Goal: Communication & Community: Answer question/provide support

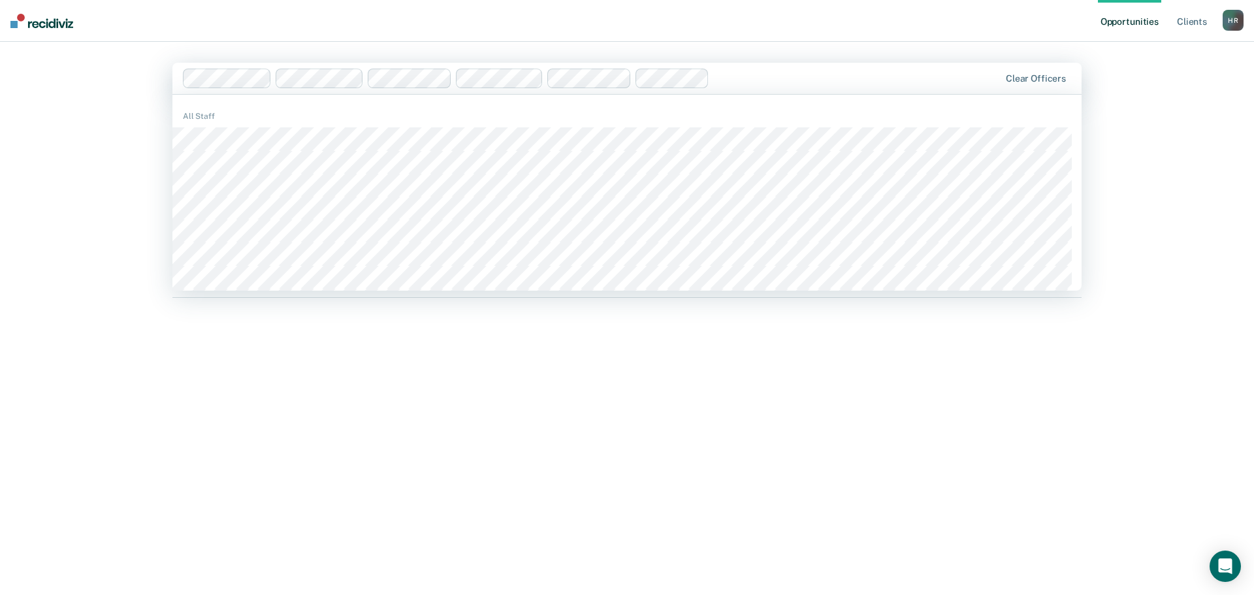
click at [976, 367] on div "Hi, [PERSON_NAME]. We’ve found some outstanding items across 6 caseloads 68 cli…" at bounding box center [626, 334] width 909 height 449
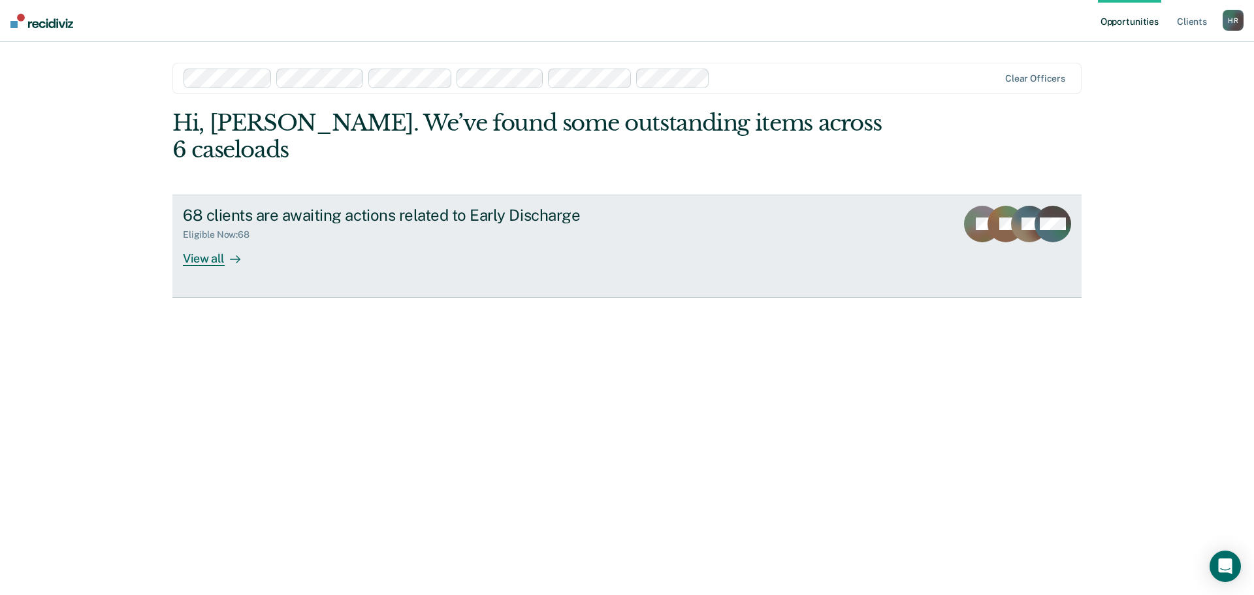
click at [202, 240] on div "View all" at bounding box center [219, 252] width 73 height 25
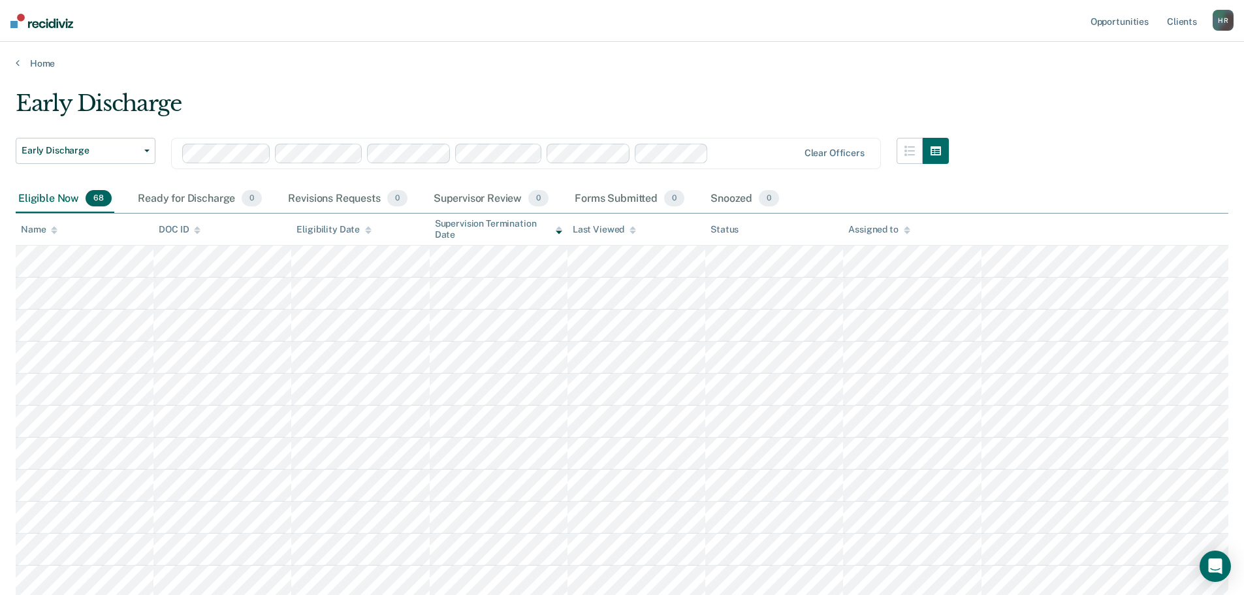
click at [903, 228] on div "Assigned to" at bounding box center [878, 229] width 61 height 11
click at [905, 229] on icon at bounding box center [907, 227] width 7 height 3
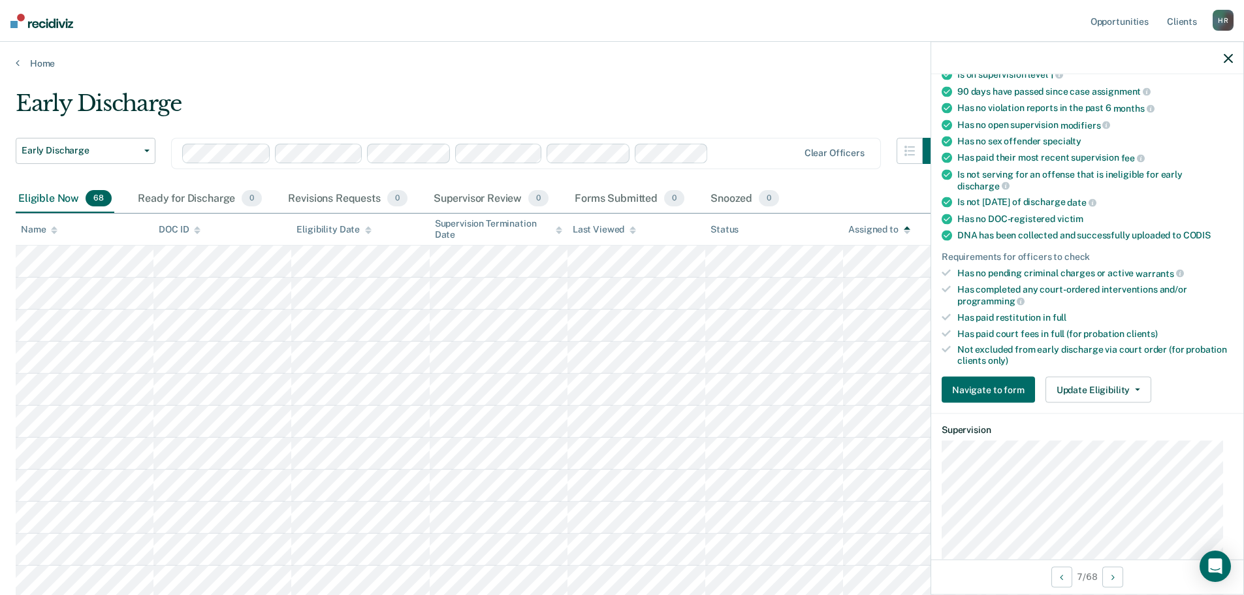
scroll to position [85, 0]
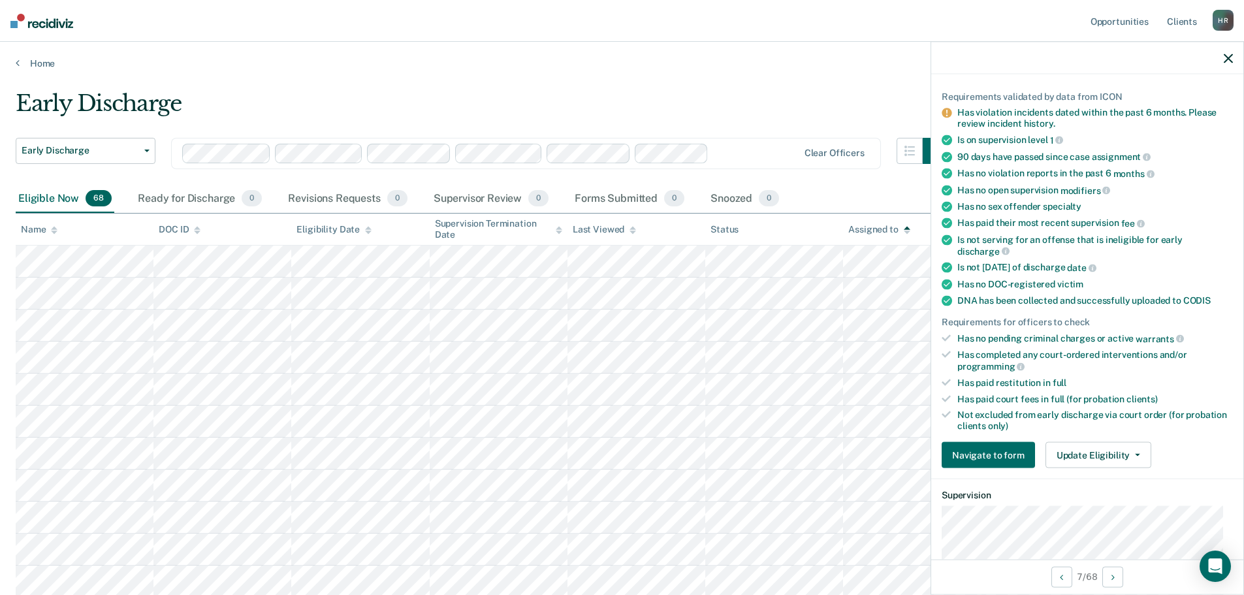
click at [1231, 55] on icon "button" at bounding box center [1228, 58] width 9 height 9
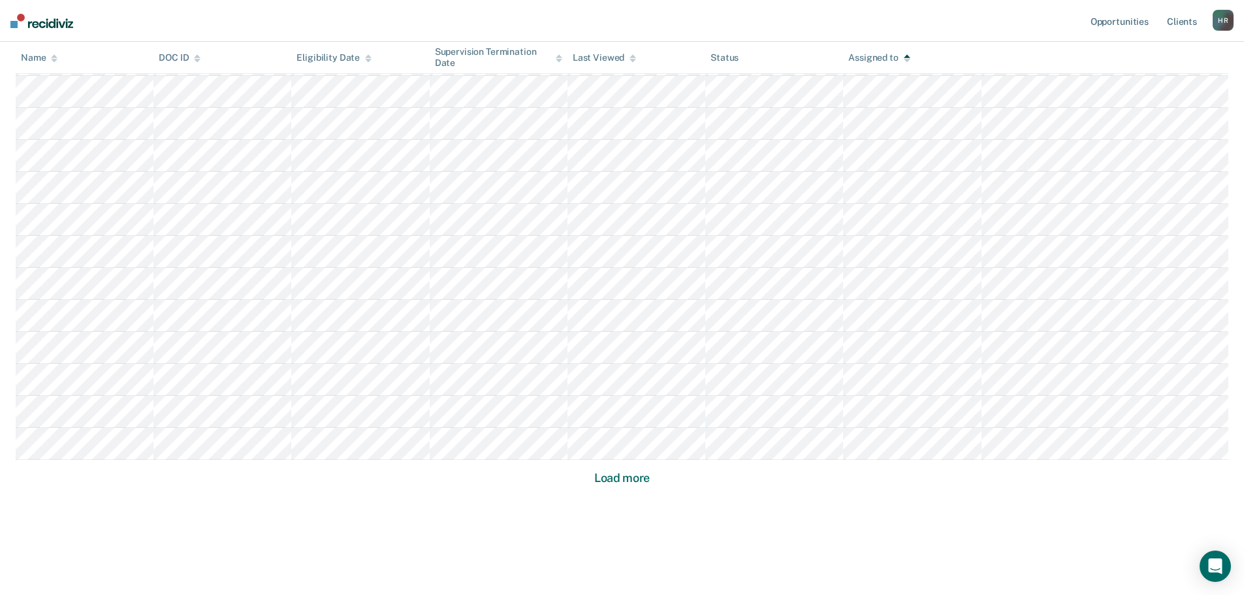
scroll to position [752, 0]
click at [1216, 570] on icon "Open Intercom Messenger" at bounding box center [1215, 566] width 17 height 17
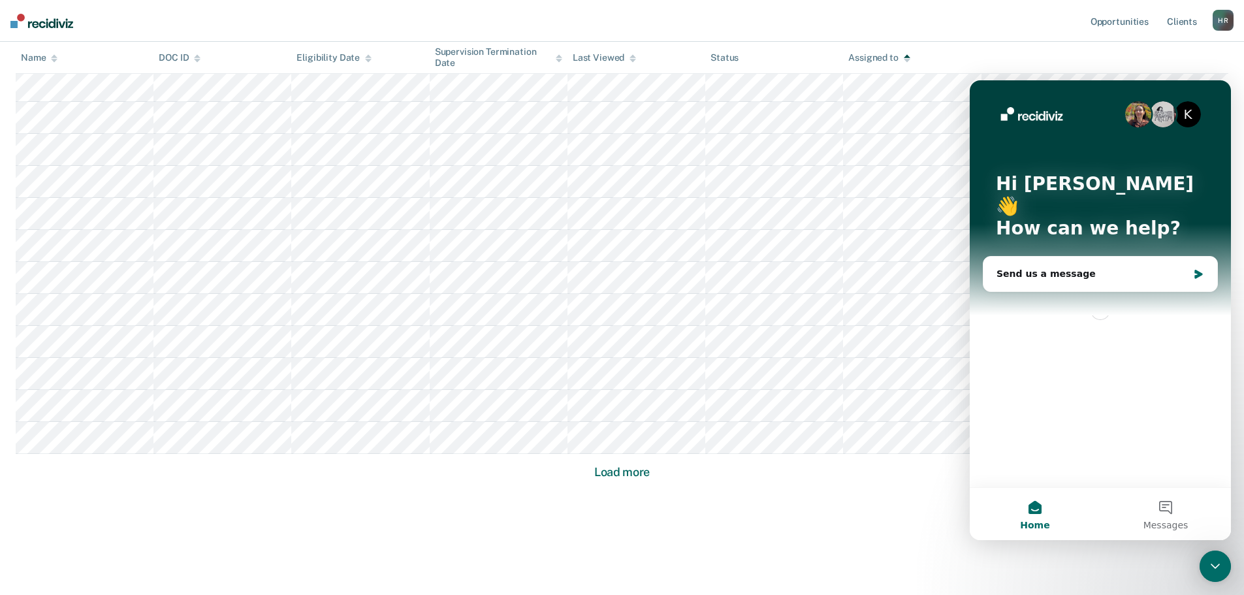
scroll to position [0, 0]
click at [1096, 267] on div "Send us a message" at bounding box center [1092, 274] width 191 height 14
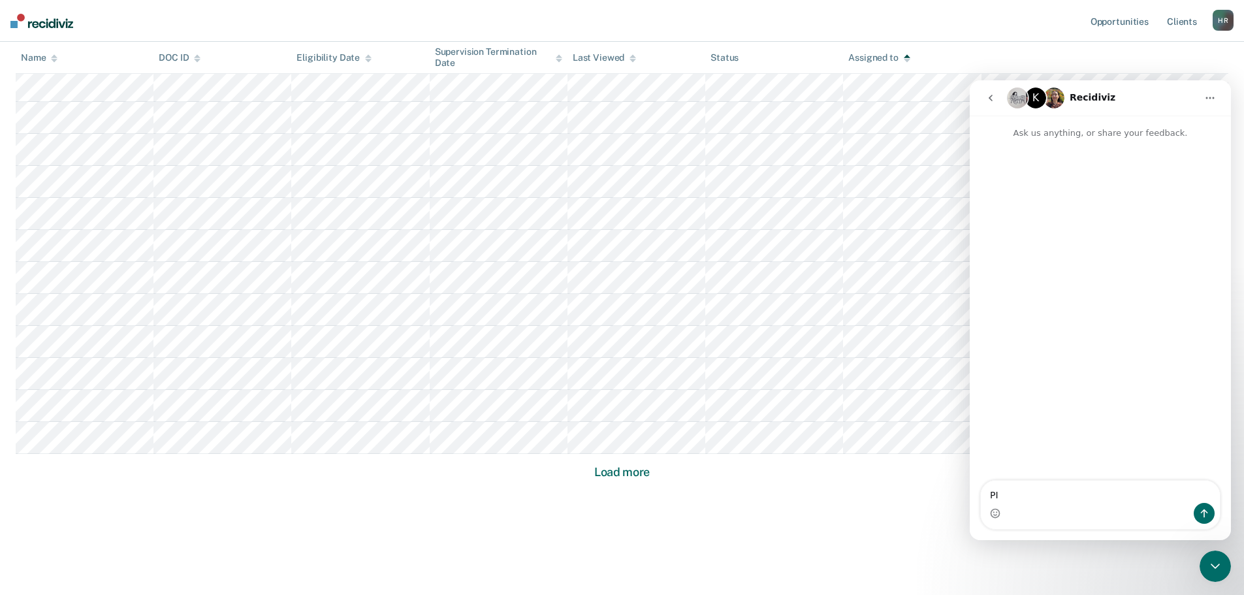
type textarea "P"
type textarea "I now supervise PO [PERSON_NAME]. Could you please give me access to his lists …"
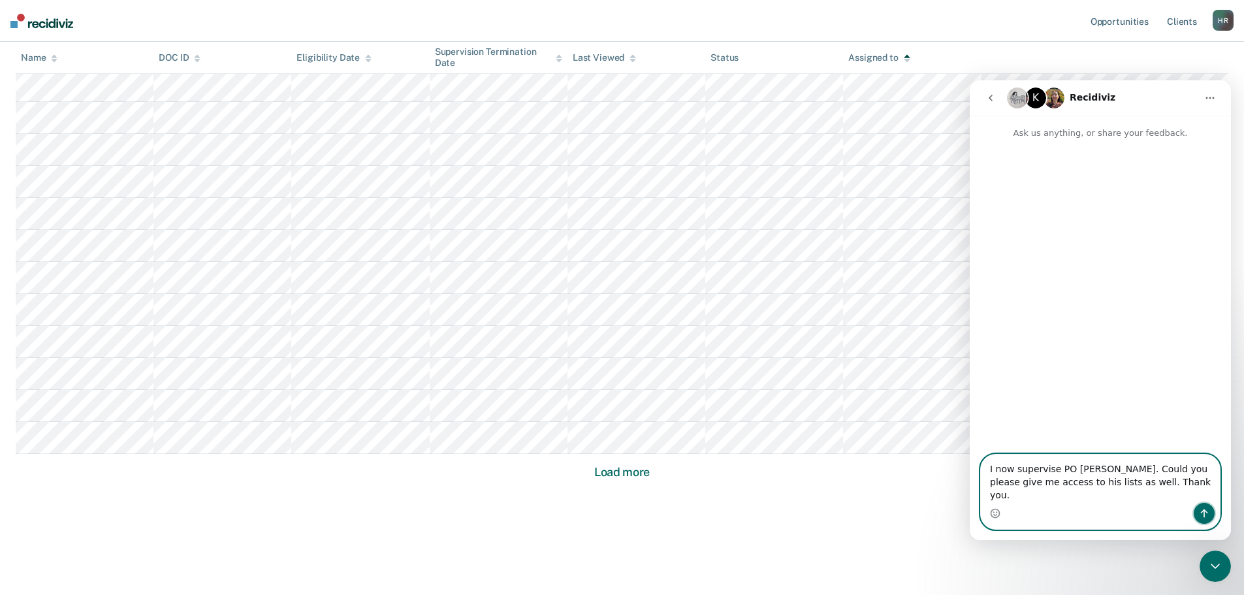
click at [1202, 515] on icon "Send a message…" at bounding box center [1204, 513] width 10 height 10
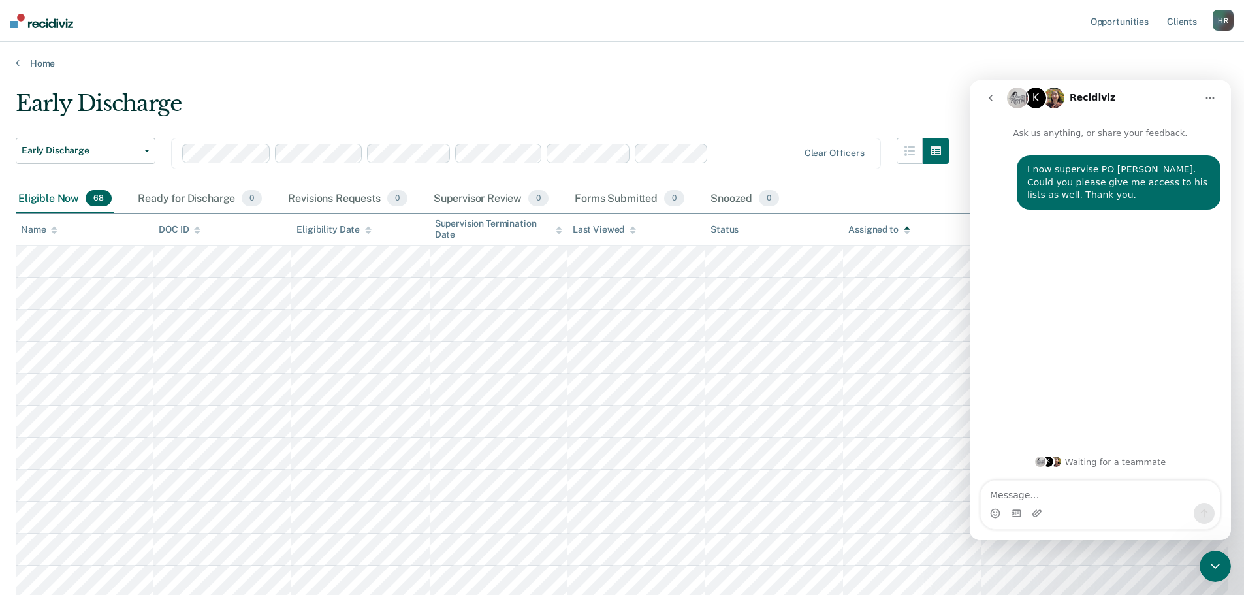
click at [755, 157] on div at bounding box center [756, 153] width 84 height 15
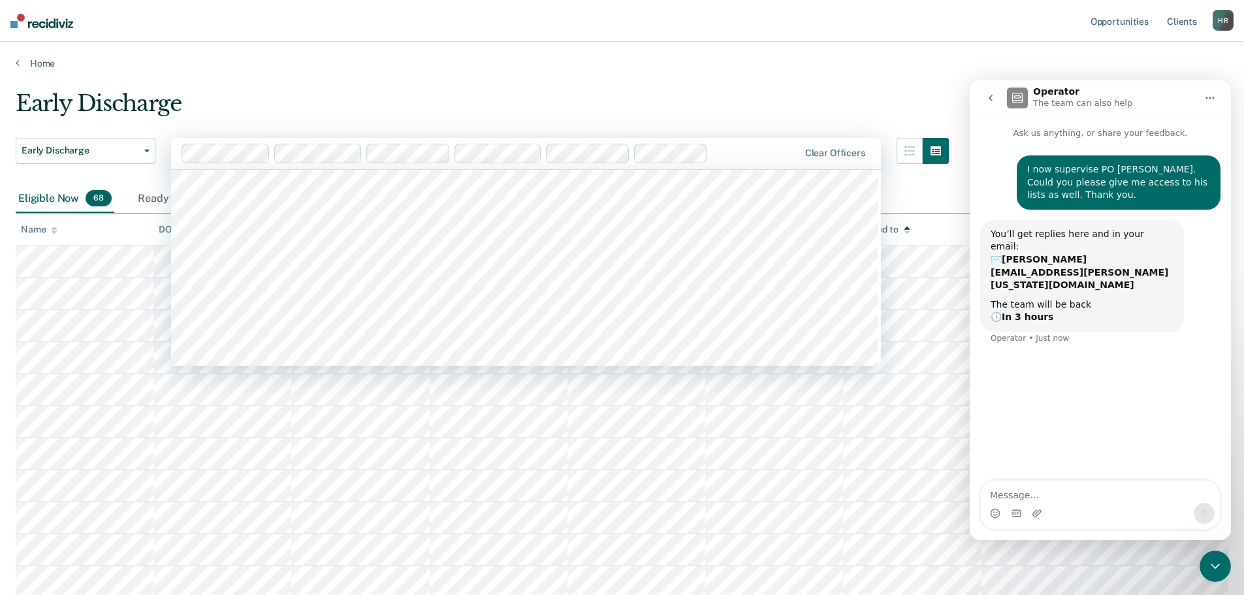
scroll to position [6140, 0]
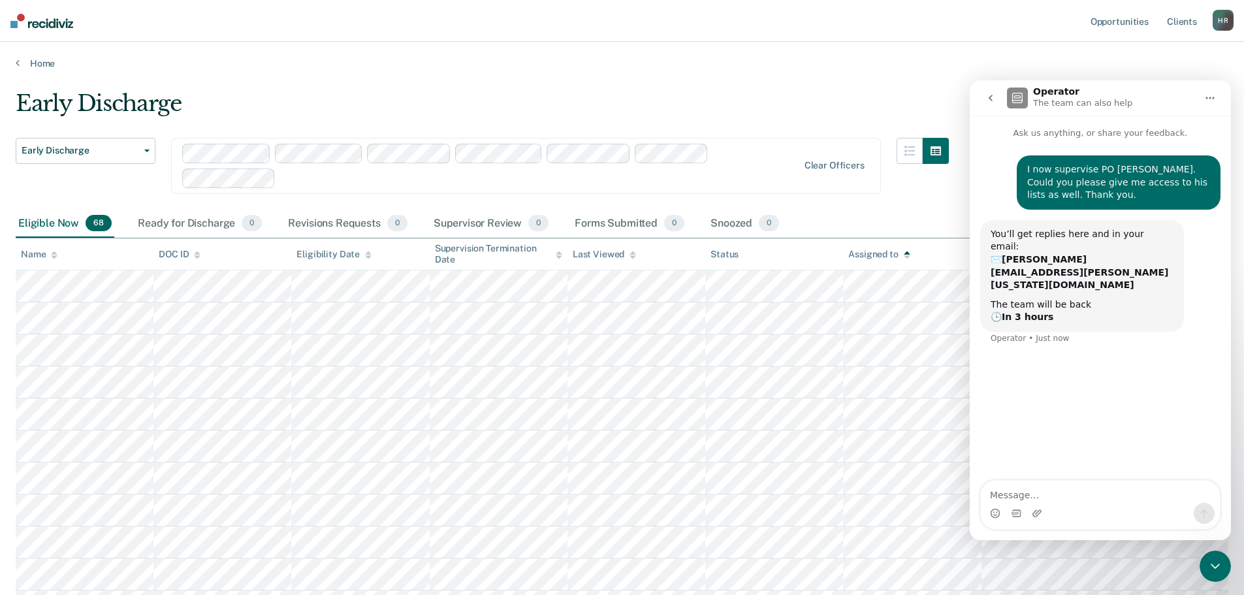
click at [1213, 97] on icon "Home" at bounding box center [1210, 98] width 10 height 10
click at [1216, 562] on icon "Close Intercom Messenger" at bounding box center [1216, 566] width 16 height 16
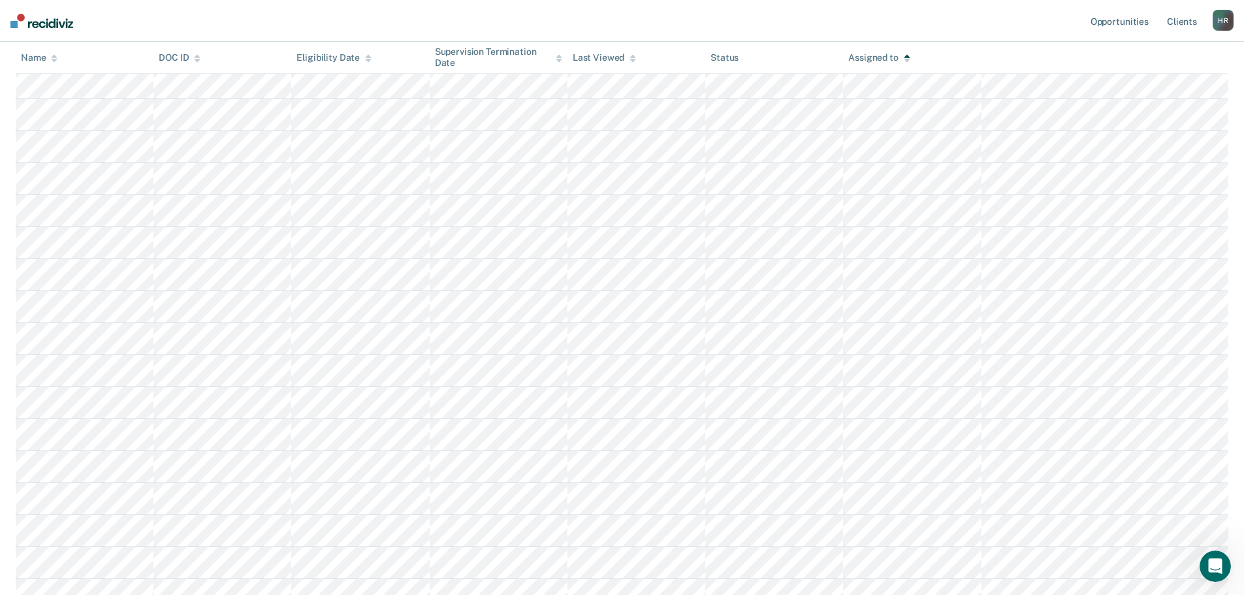
scroll to position [775, 0]
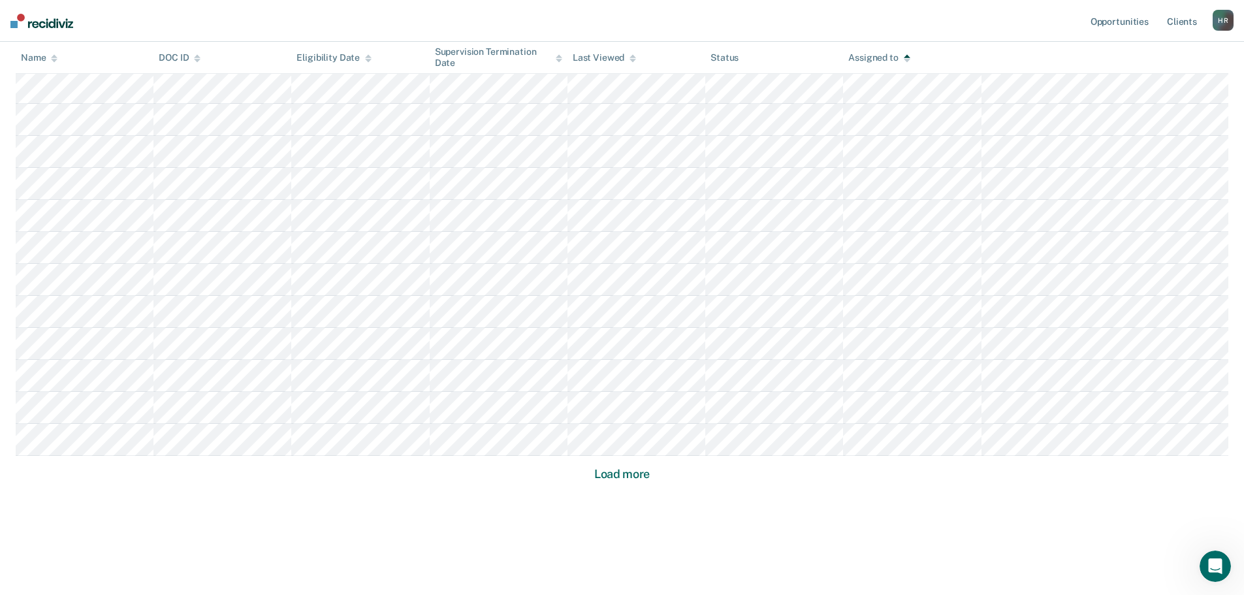
click at [636, 479] on button "Load more" at bounding box center [621, 474] width 63 height 16
click at [638, 475] on button "Load more" at bounding box center [621, 474] width 63 height 16
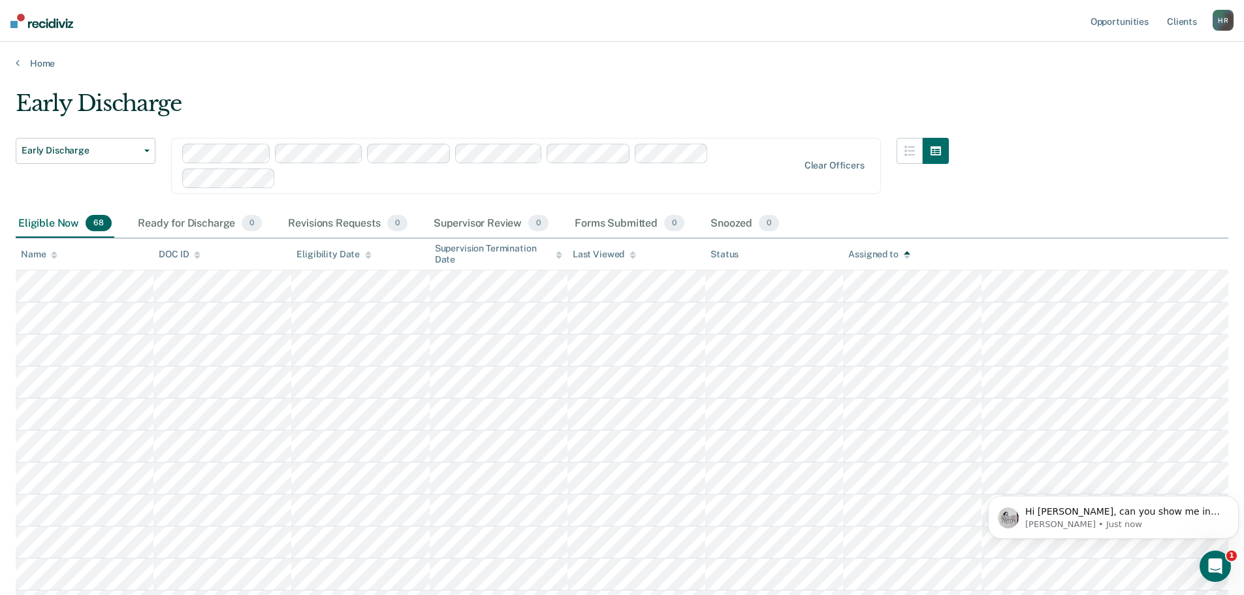
scroll to position [0, 0]
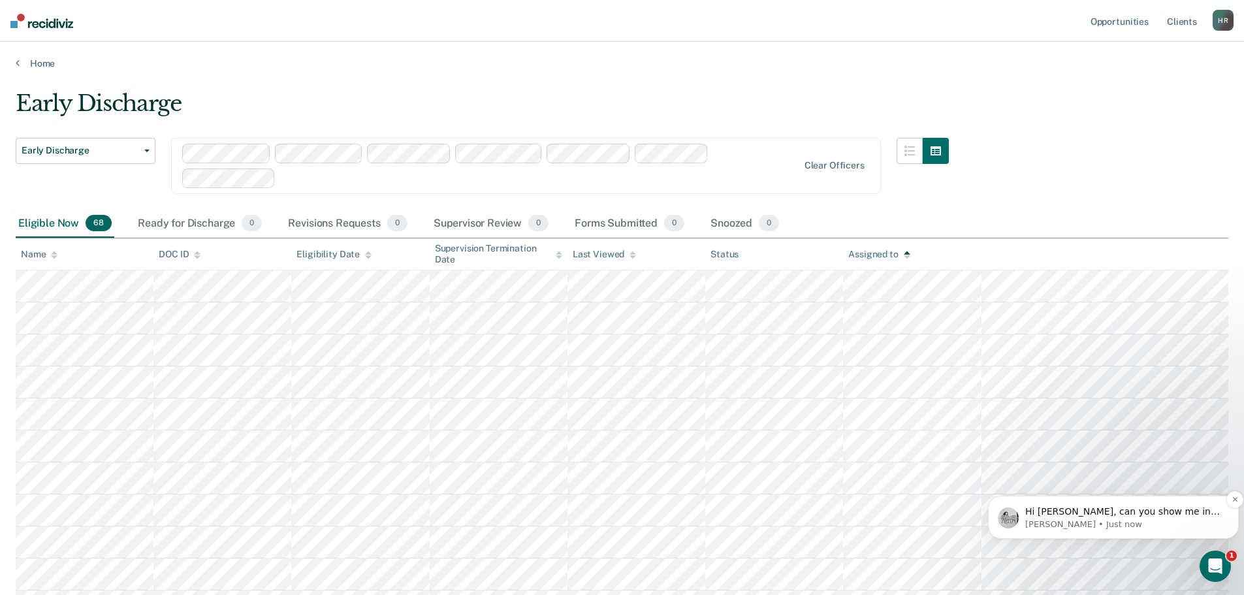
click at [1097, 514] on p "Hi [PERSON_NAME], can you show me in ICON where it says you [PERSON_NAME] and I…" at bounding box center [1124, 512] width 197 height 13
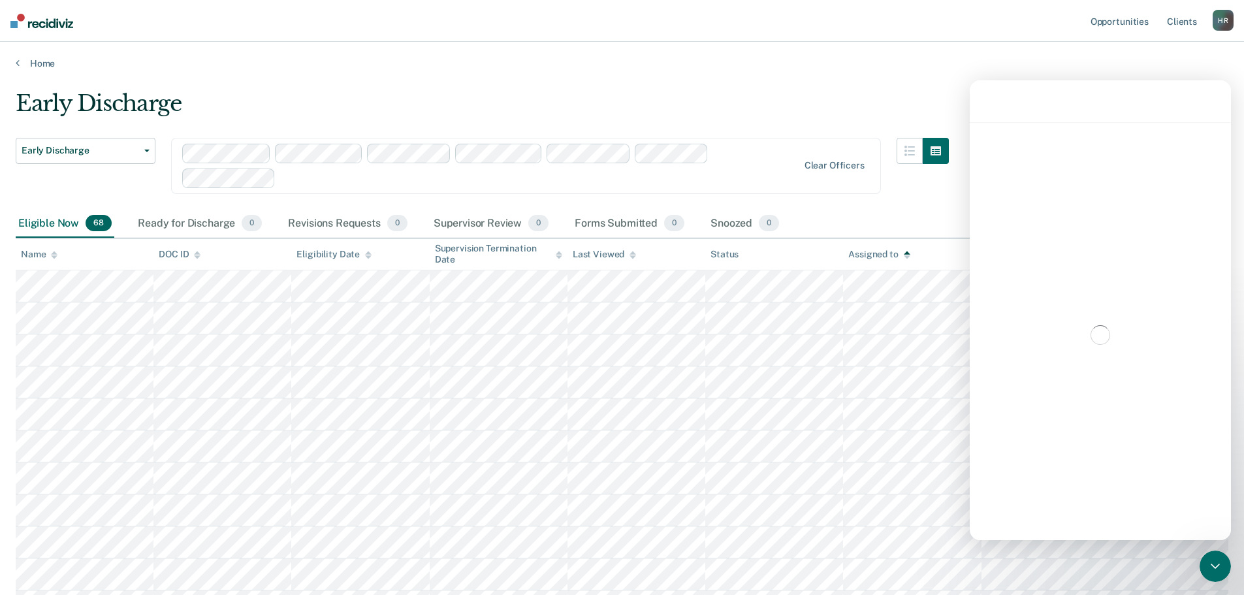
scroll to position [2, 0]
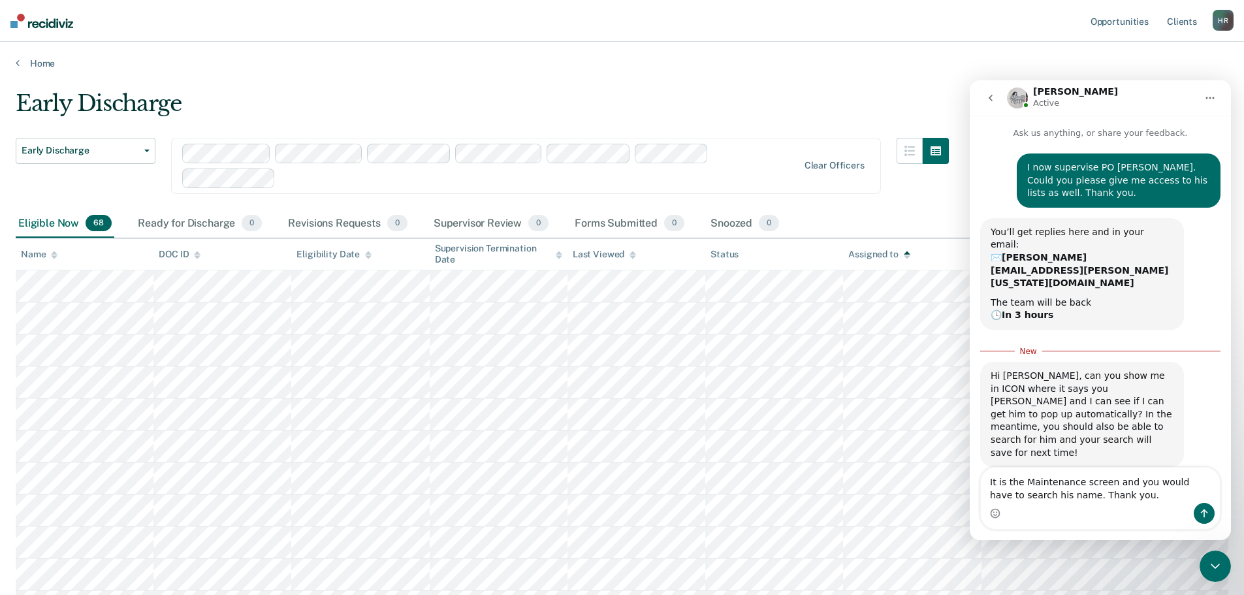
type textarea "It is the Maintenance screen and you would have to search his name. Thank you."
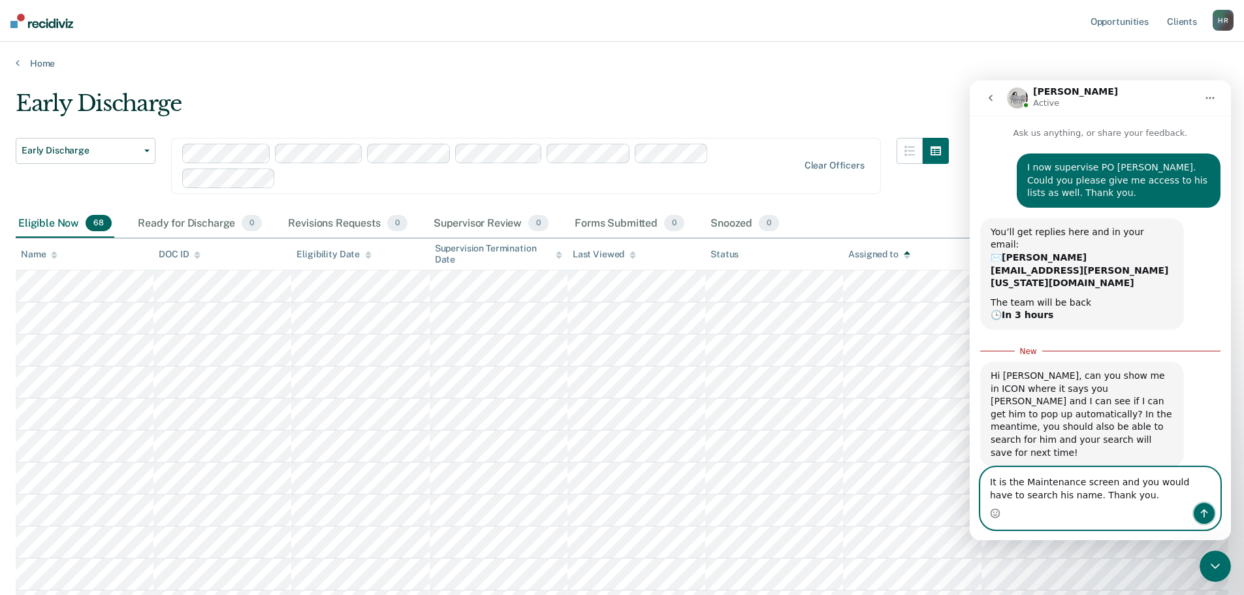
click at [1204, 513] on icon "Send a message…" at bounding box center [1204, 513] width 7 height 8
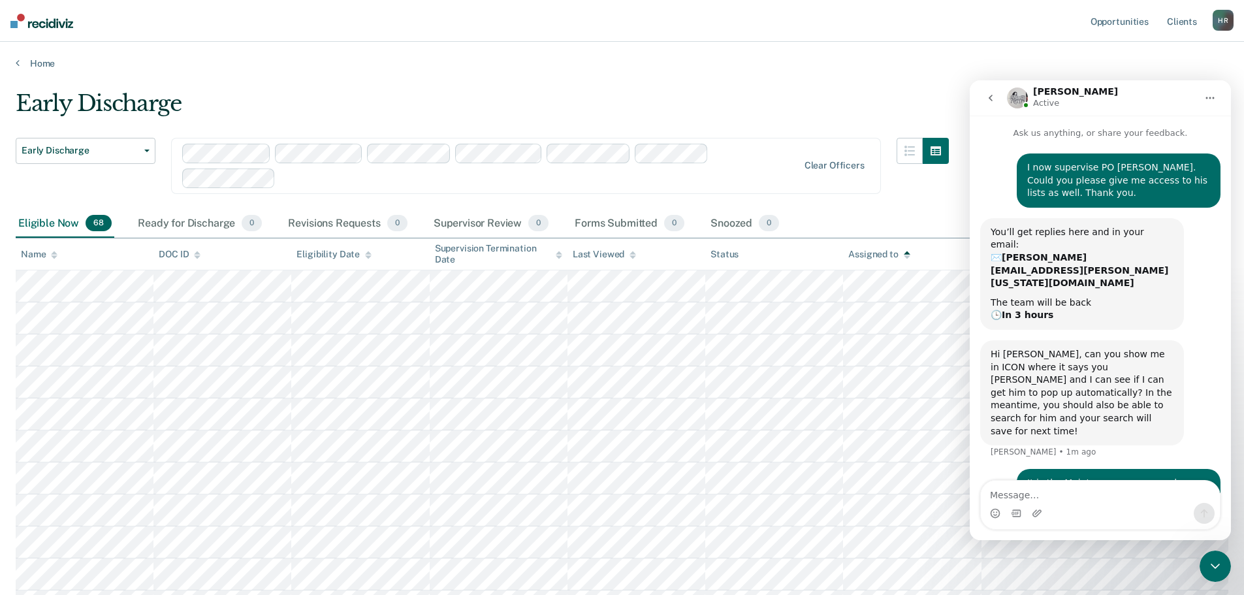
click at [1212, 564] on icon "Close Intercom Messenger" at bounding box center [1216, 566] width 16 height 16
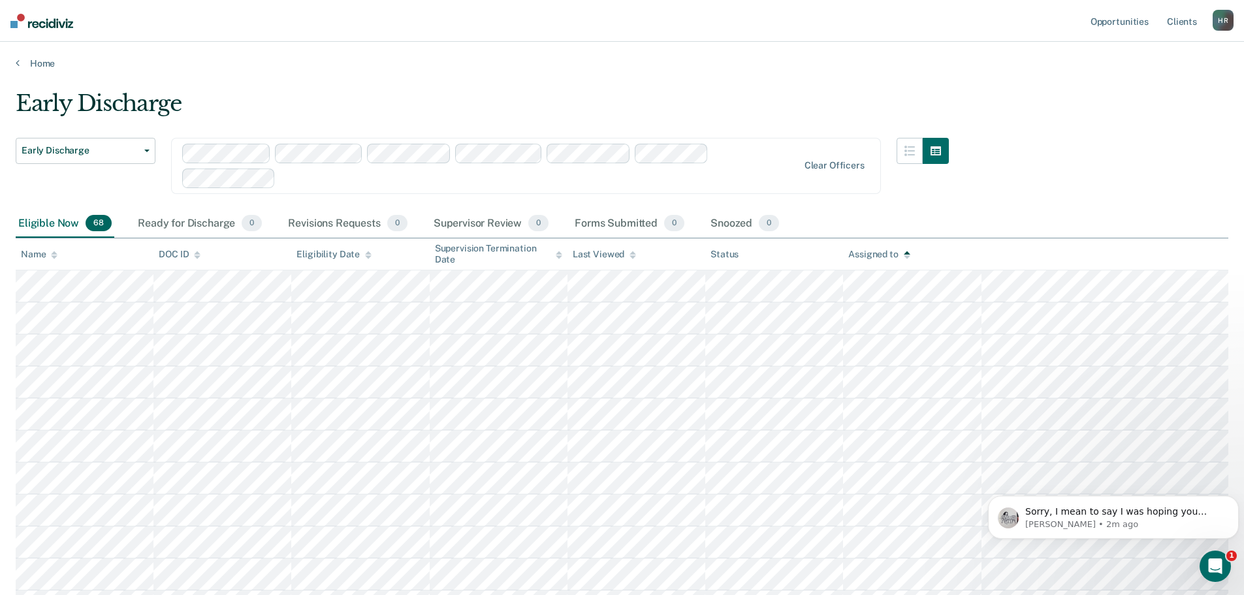
scroll to position [59, 0]
click at [1145, 508] on p "Sorry, I mean to say I was hoping you could take a picture? I don't have a way …" at bounding box center [1124, 512] width 197 height 13
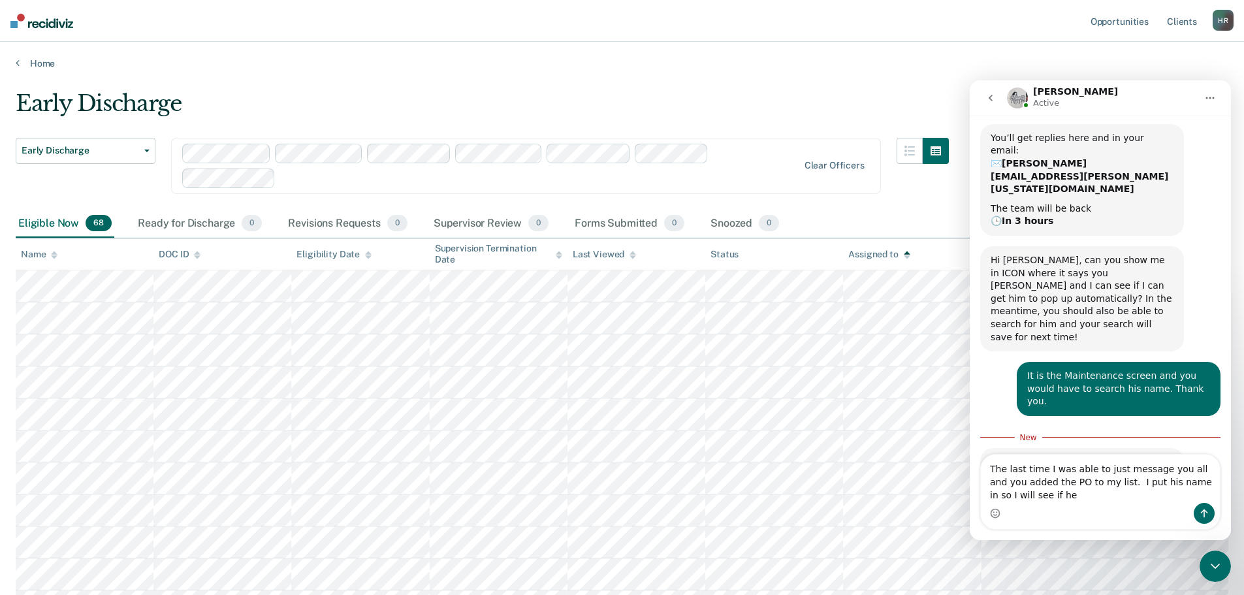
scroll to position [107, 0]
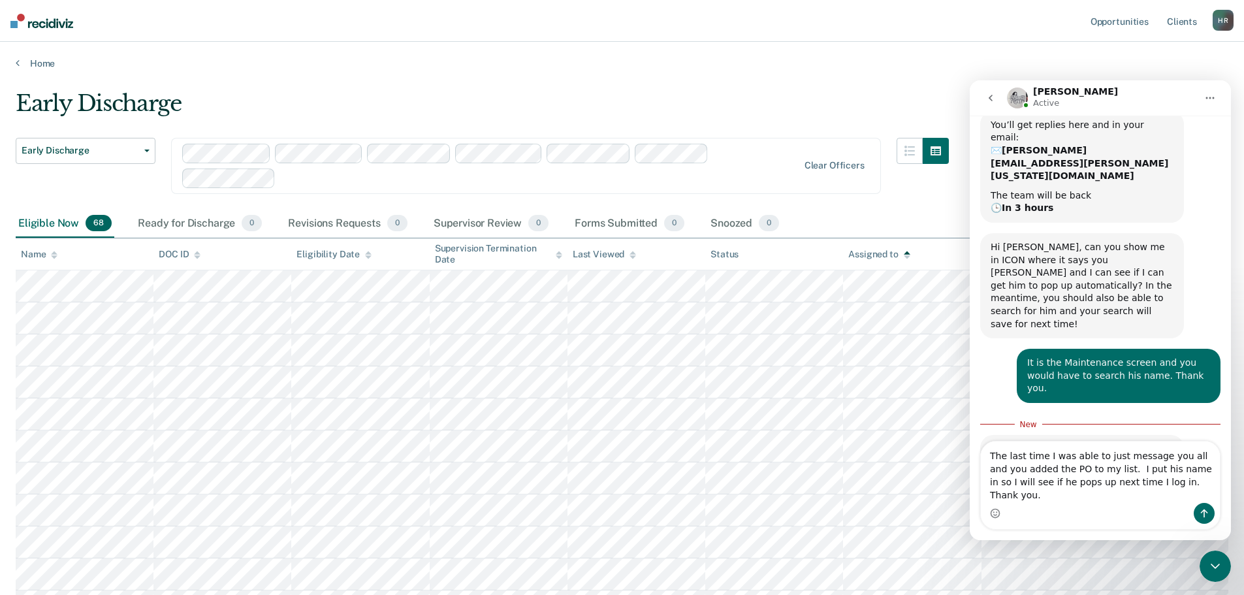
type textarea "The last time I was able to just message you all and you added the PO to my lis…"
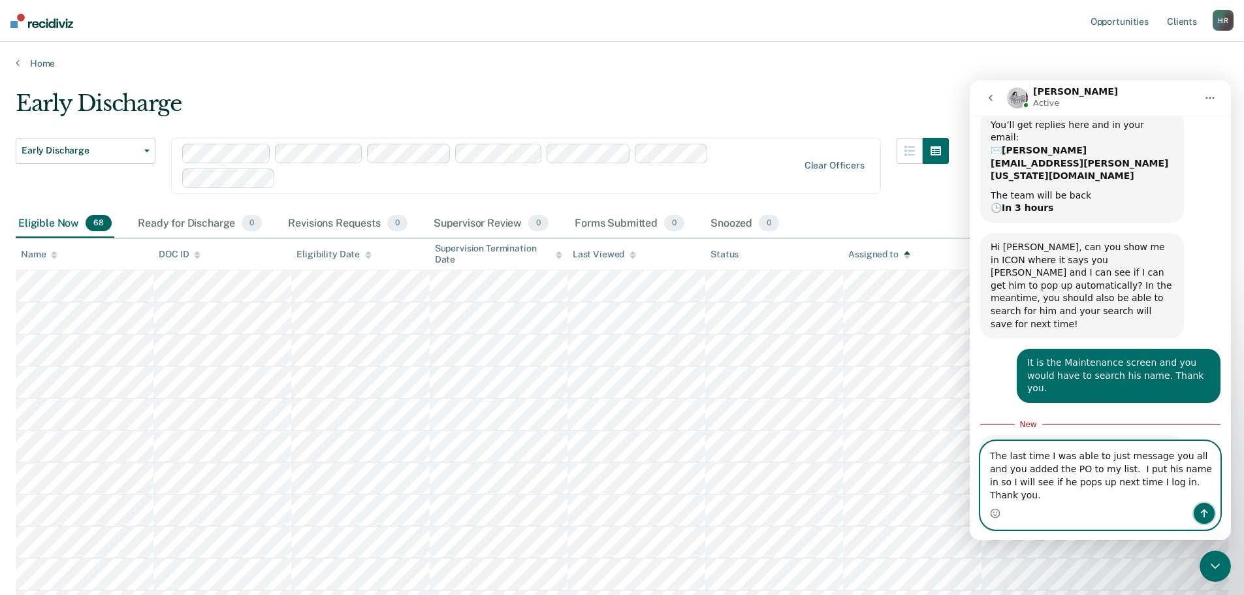
click at [1206, 513] on icon "Send a message…" at bounding box center [1204, 513] width 10 height 10
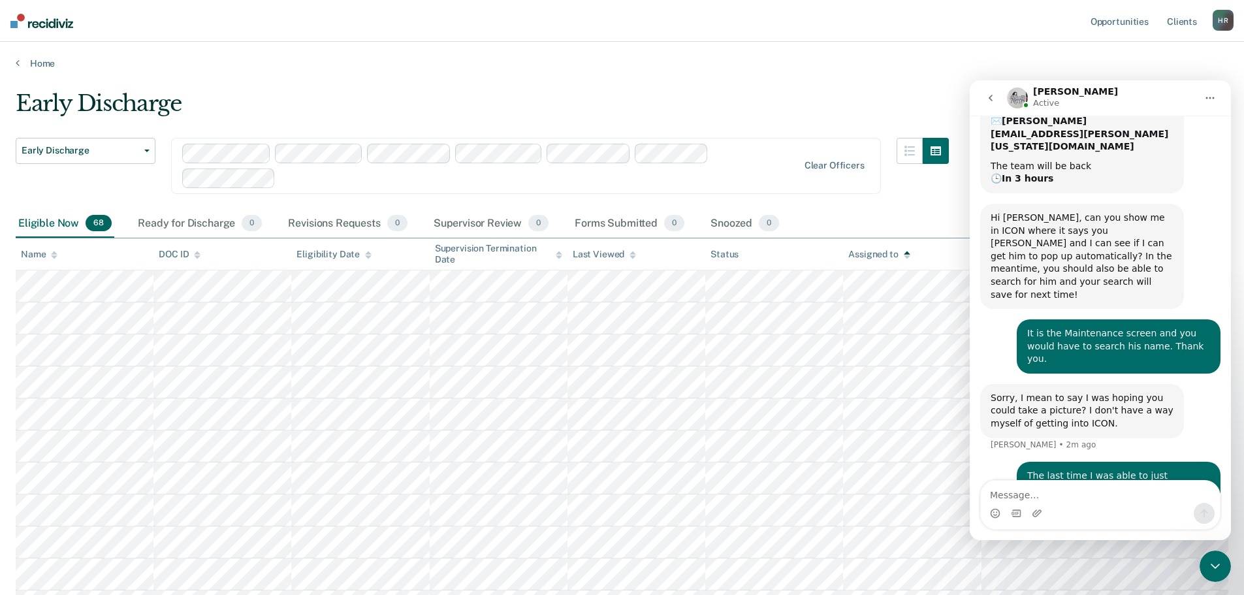
click at [1215, 567] on icon "Close Intercom Messenger" at bounding box center [1215, 566] width 9 height 5
